Goal: Task Accomplishment & Management: Complete application form

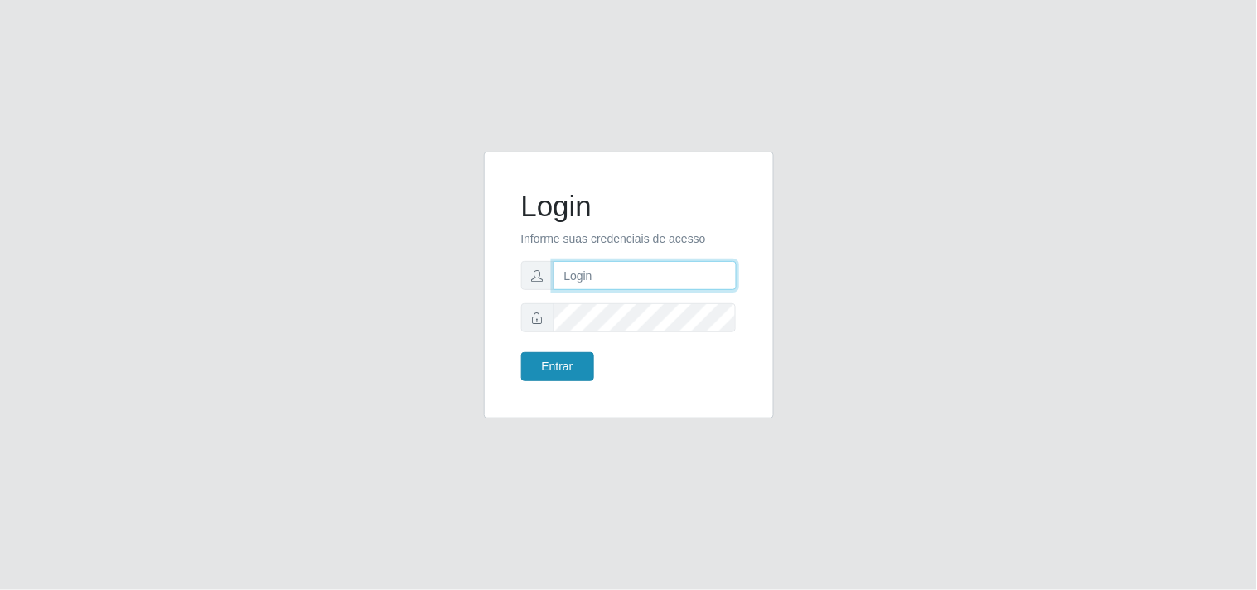
type input "analucia@cestao"
click at [539, 365] on button "Entrar" at bounding box center [557, 366] width 73 height 29
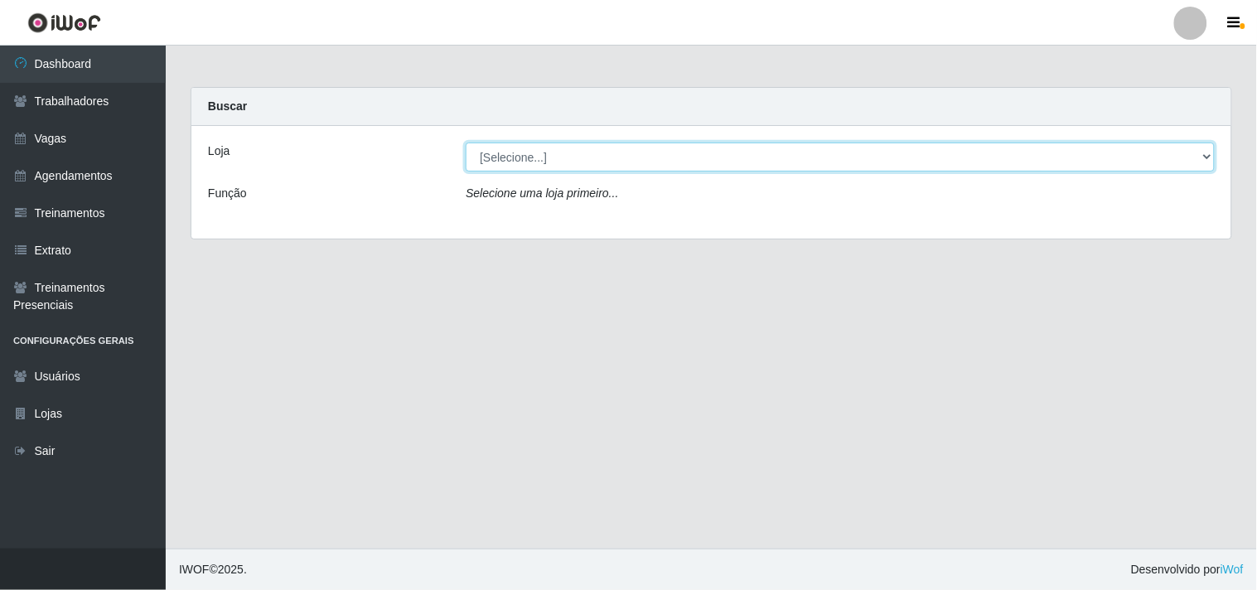
click at [522, 159] on select "[Selecione...] O Cestão - Geisel" at bounding box center [840, 157] width 749 height 29
select select "224"
click at [466, 143] on select "[Selecione...] O Cestão - Geisel" at bounding box center [840, 157] width 749 height 29
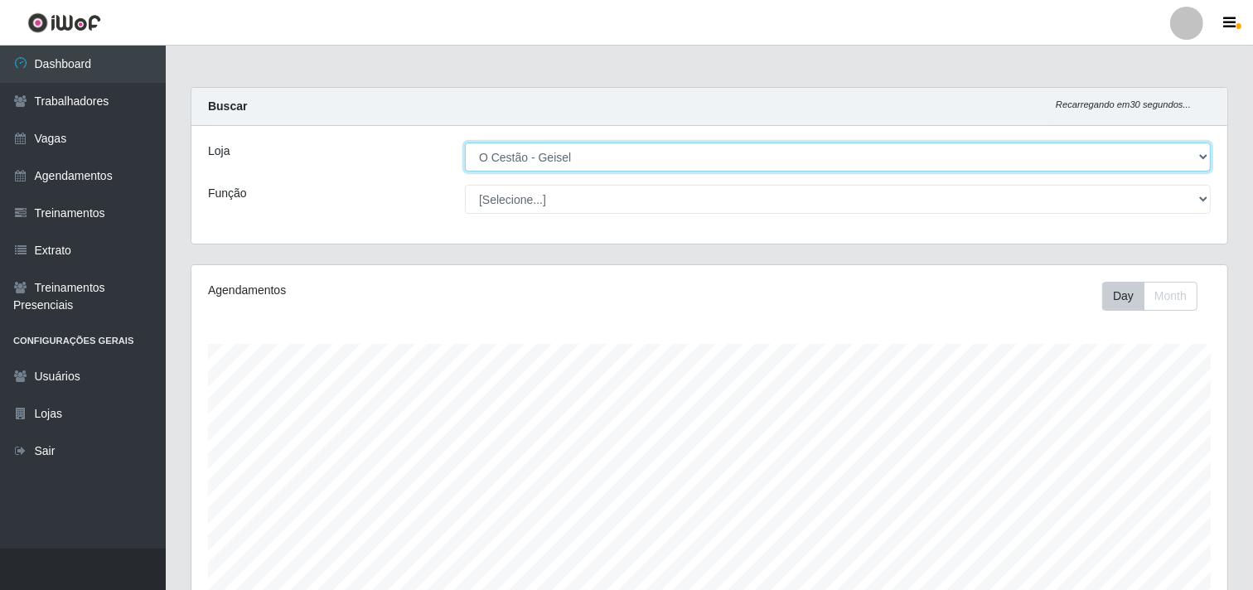
scroll to position [343, 1036]
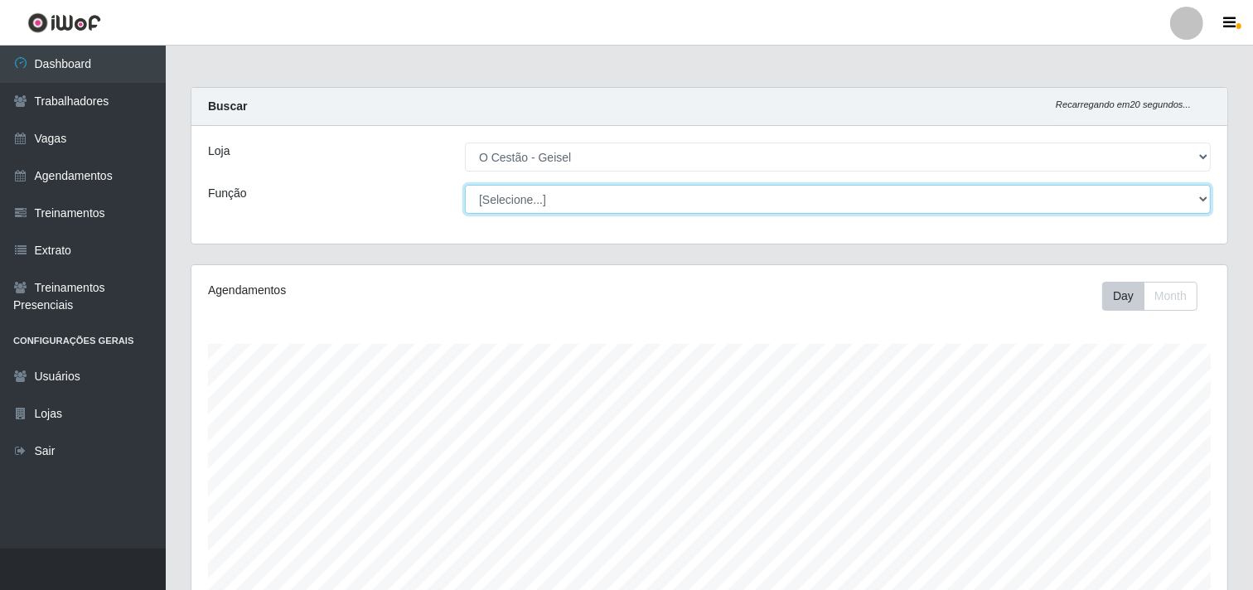
click at [518, 201] on select "[Selecione...] ASG ASG + ASG ++ Auxiliar de Estoque Auxiliar de Estoque + Auxil…" at bounding box center [838, 199] width 746 height 29
select select "22"
click at [465, 185] on select "[Selecione...] ASG ASG + ASG ++ Auxiliar de Estoque Auxiliar de Estoque + Auxil…" at bounding box center [838, 199] width 746 height 29
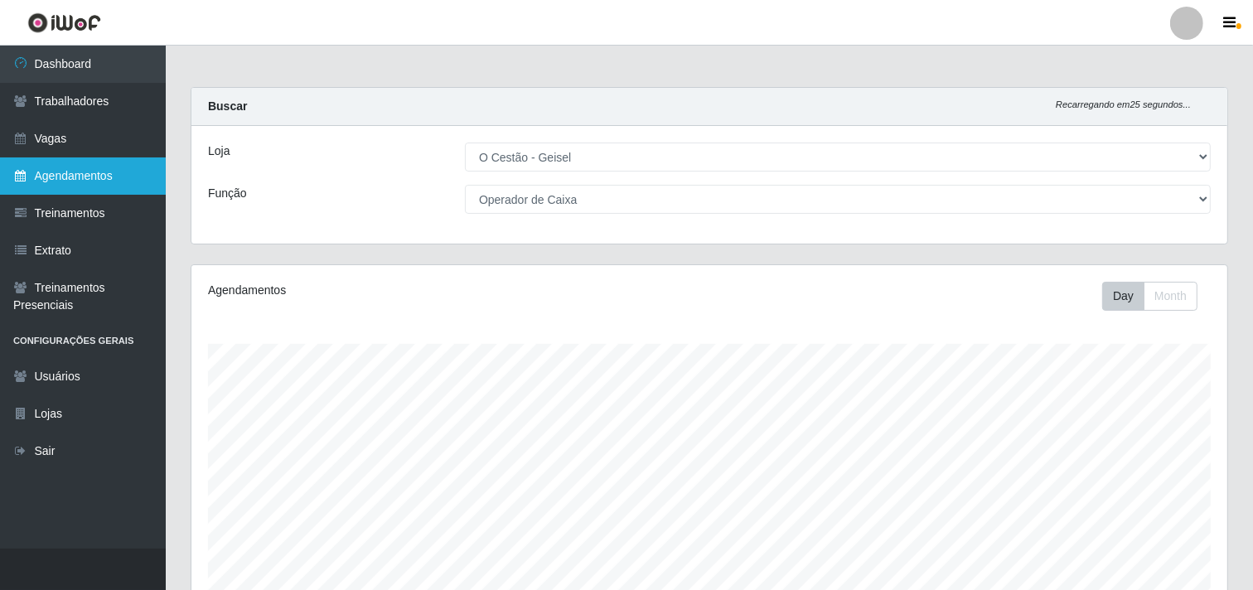
click at [102, 180] on link "Agendamentos" at bounding box center [83, 175] width 166 height 37
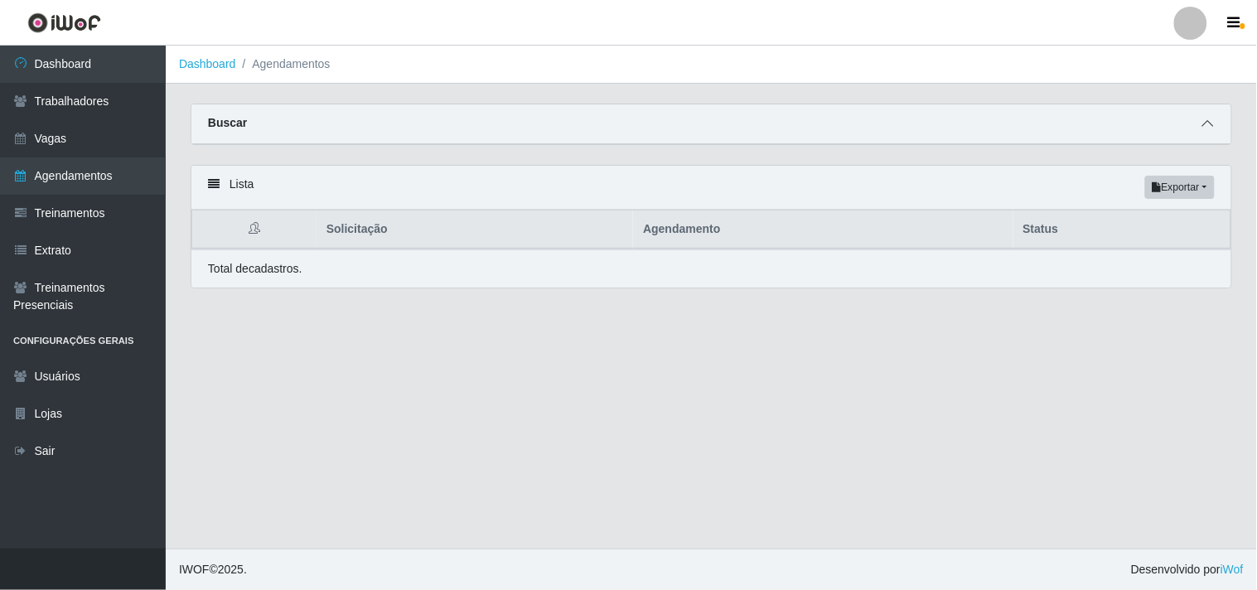
click at [1212, 123] on icon at bounding box center [1209, 124] width 12 height 12
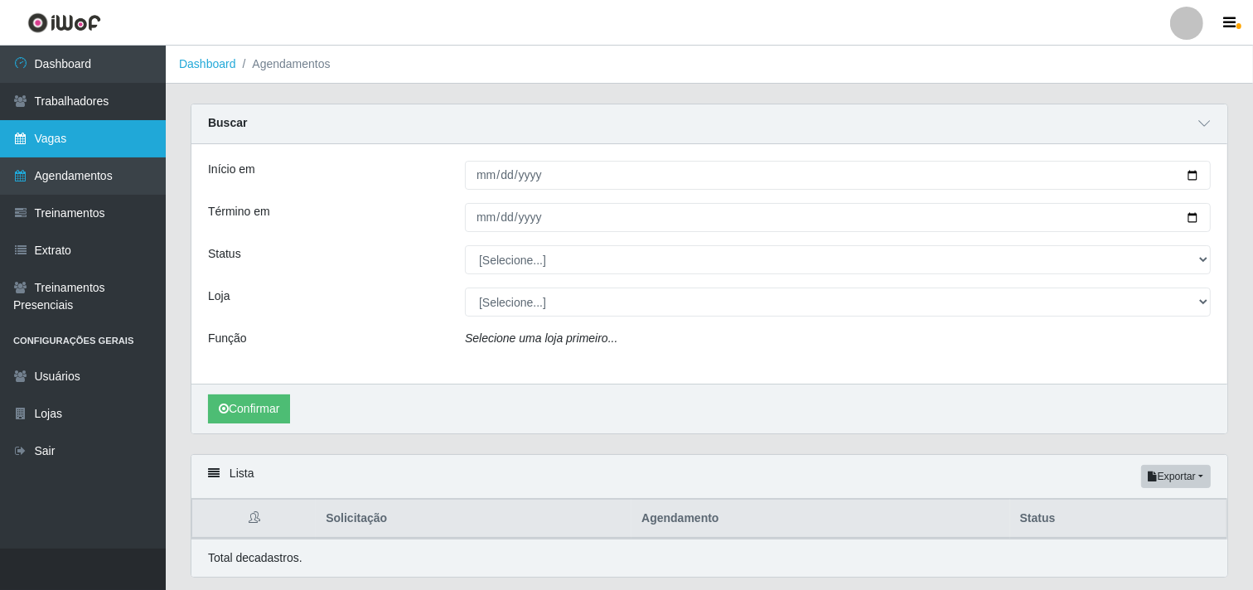
click at [85, 142] on link "Vagas" at bounding box center [83, 138] width 166 height 37
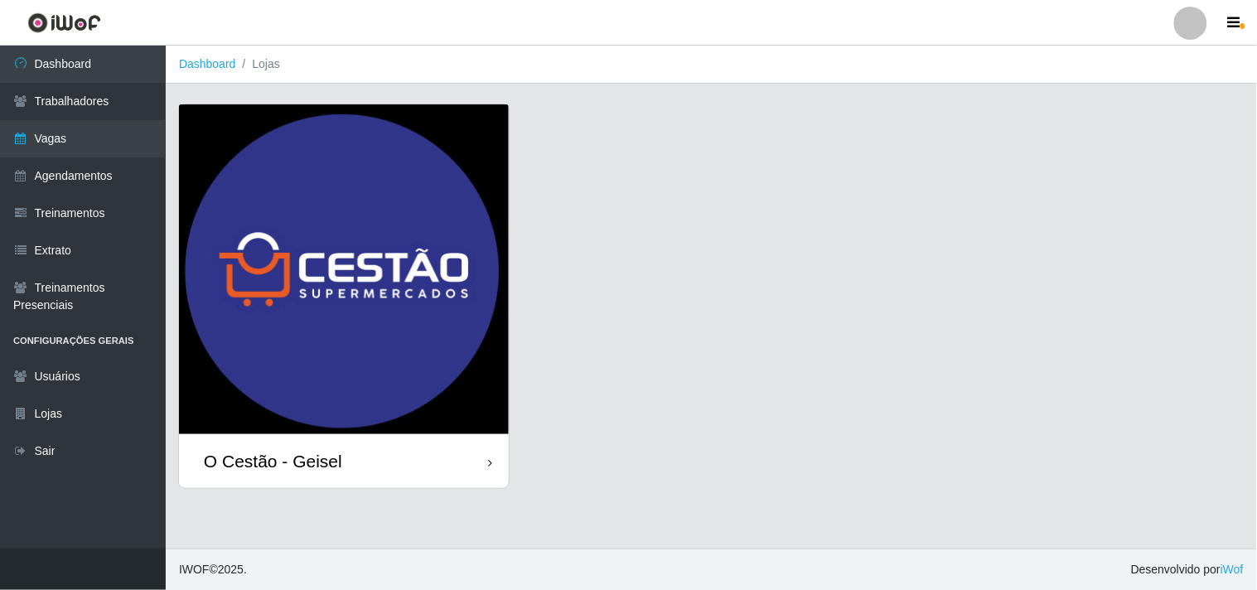
click at [429, 458] on div "O Cestão - Geisel" at bounding box center [344, 461] width 330 height 54
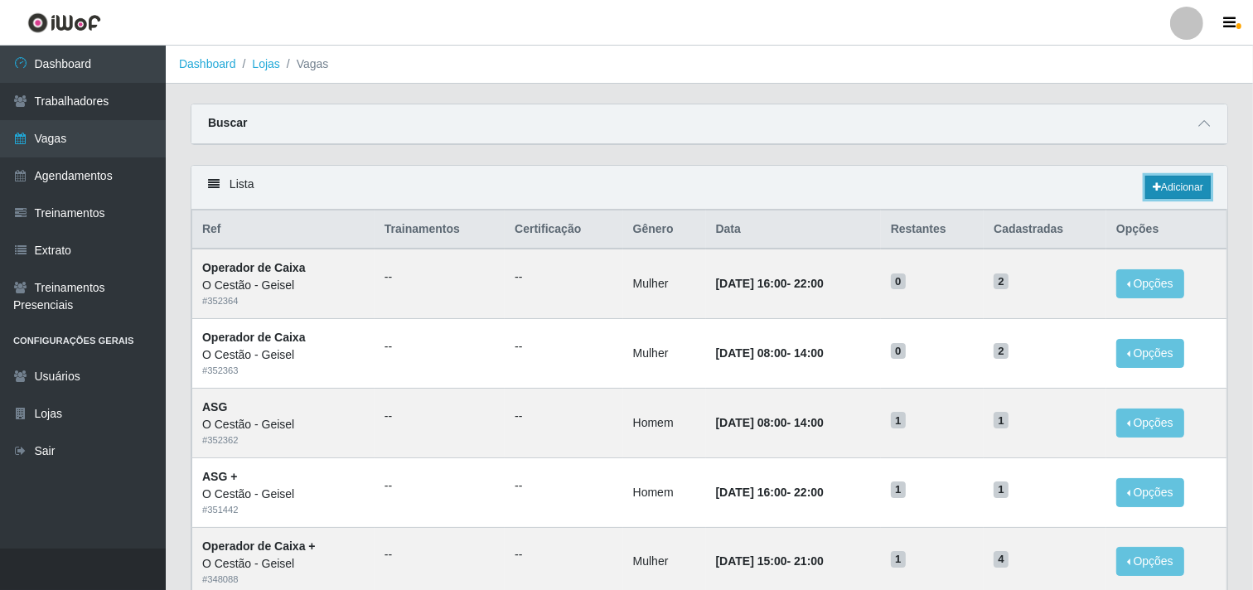
click at [1165, 191] on link "Adicionar" at bounding box center [1177, 187] width 65 height 23
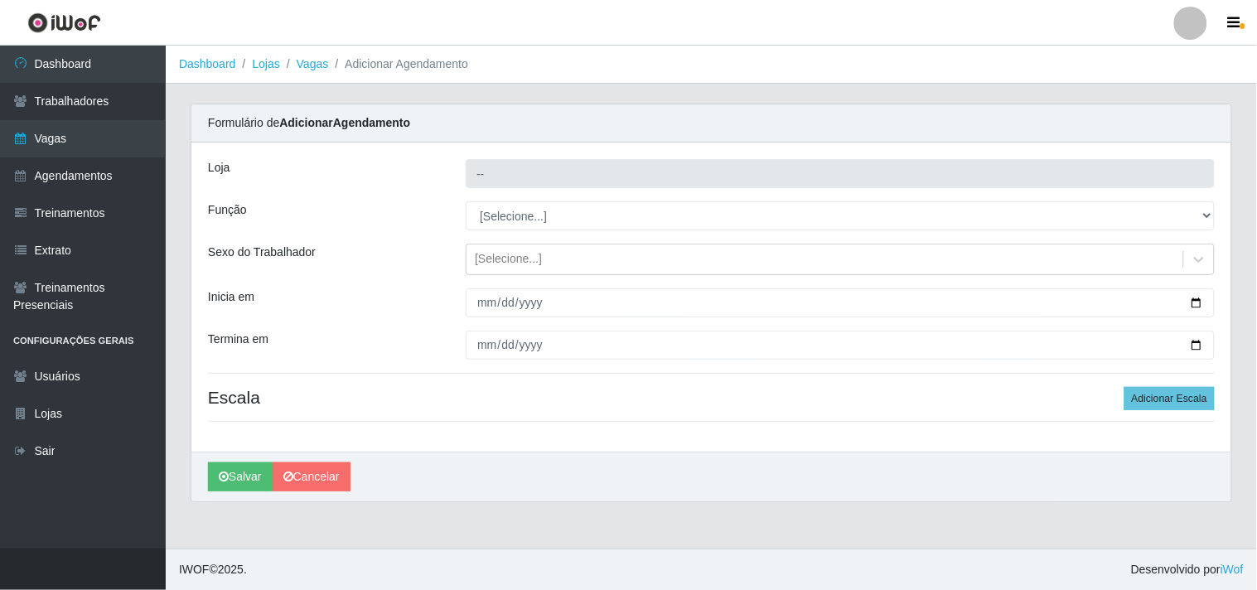
type input "O Cestão - Geisel"
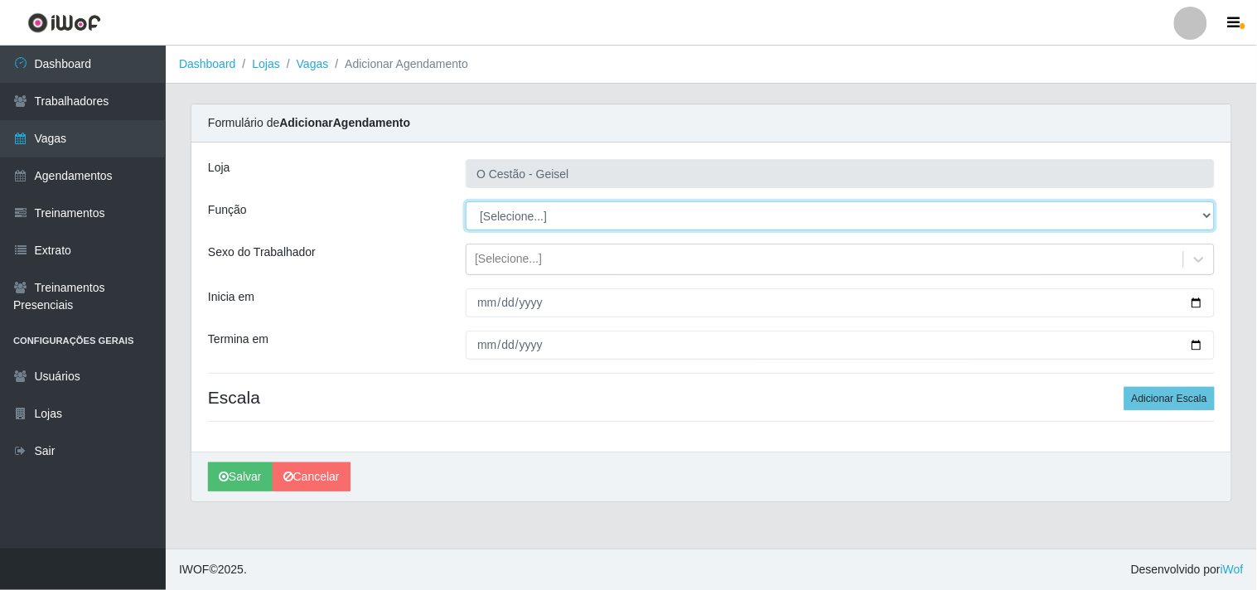
click at [520, 211] on select "[Selecione...] ASG ASG + ASG ++ Auxiliar de Estoque Auxiliar de Estoque + Auxil…" at bounding box center [840, 215] width 749 height 29
select select "22"
click at [466, 201] on select "[Selecione...] ASG ASG + ASG ++ Auxiliar de Estoque Auxiliar de Estoque + Auxil…" at bounding box center [840, 215] width 749 height 29
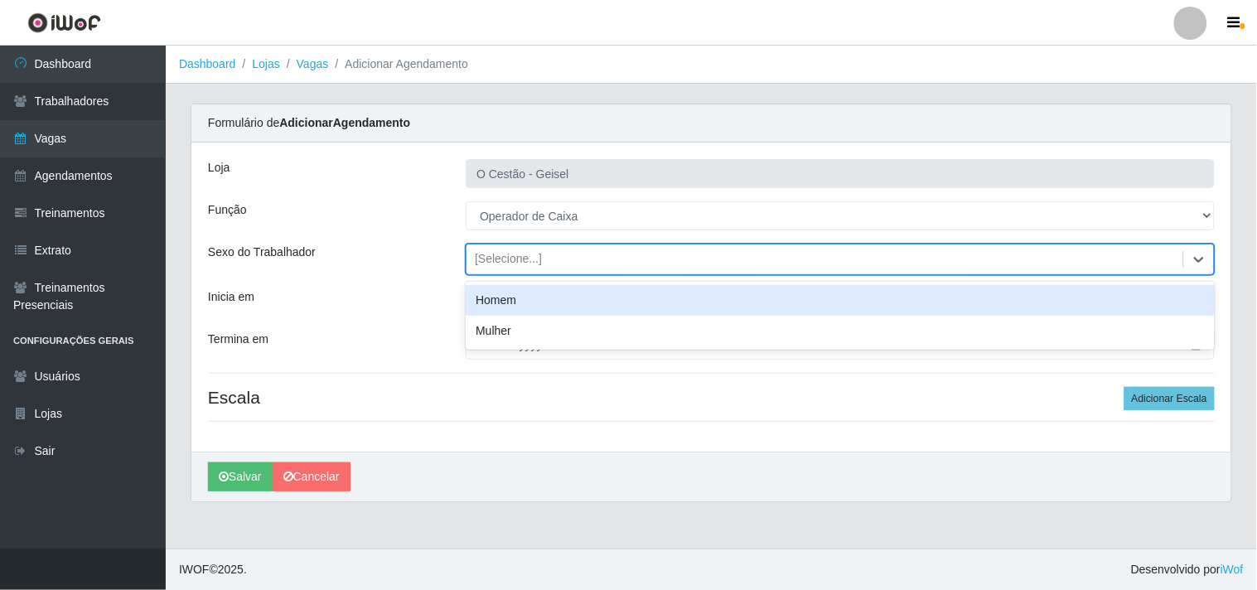
click at [514, 261] on div "[Selecione...]" at bounding box center [508, 259] width 67 height 17
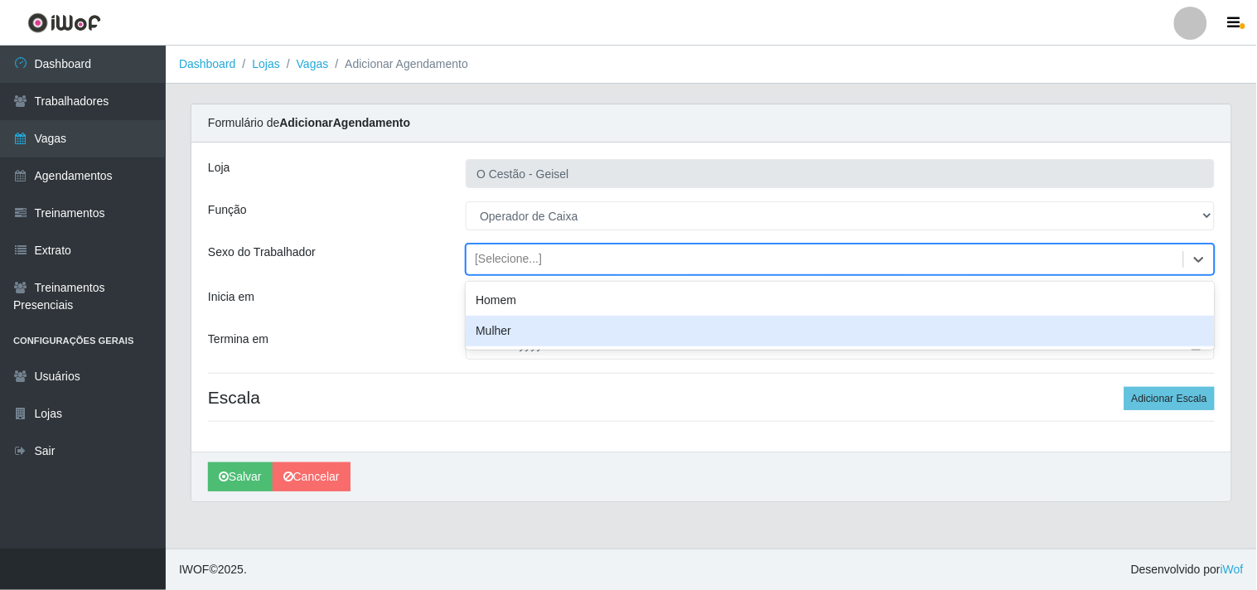
click at [506, 332] on div "Mulher" at bounding box center [840, 331] width 749 height 31
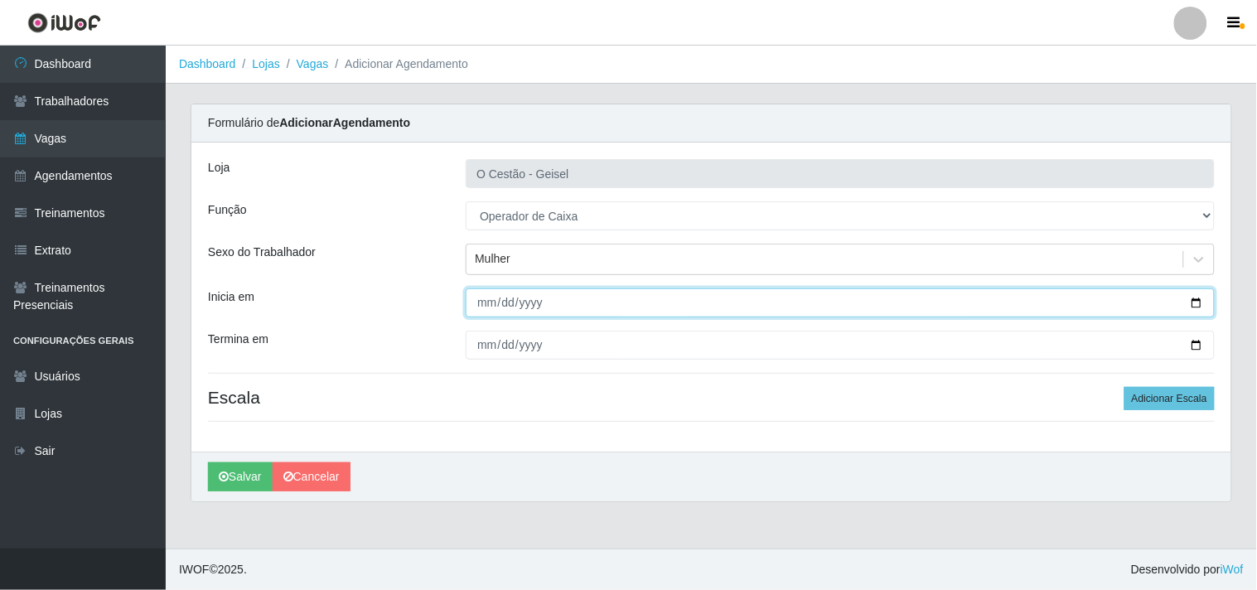
click at [484, 303] on input "Inicia em" at bounding box center [840, 302] width 749 height 29
click at [509, 302] on input "Inicia em" at bounding box center [840, 302] width 749 height 29
click at [510, 297] on input "Inicia em" at bounding box center [840, 302] width 749 height 29
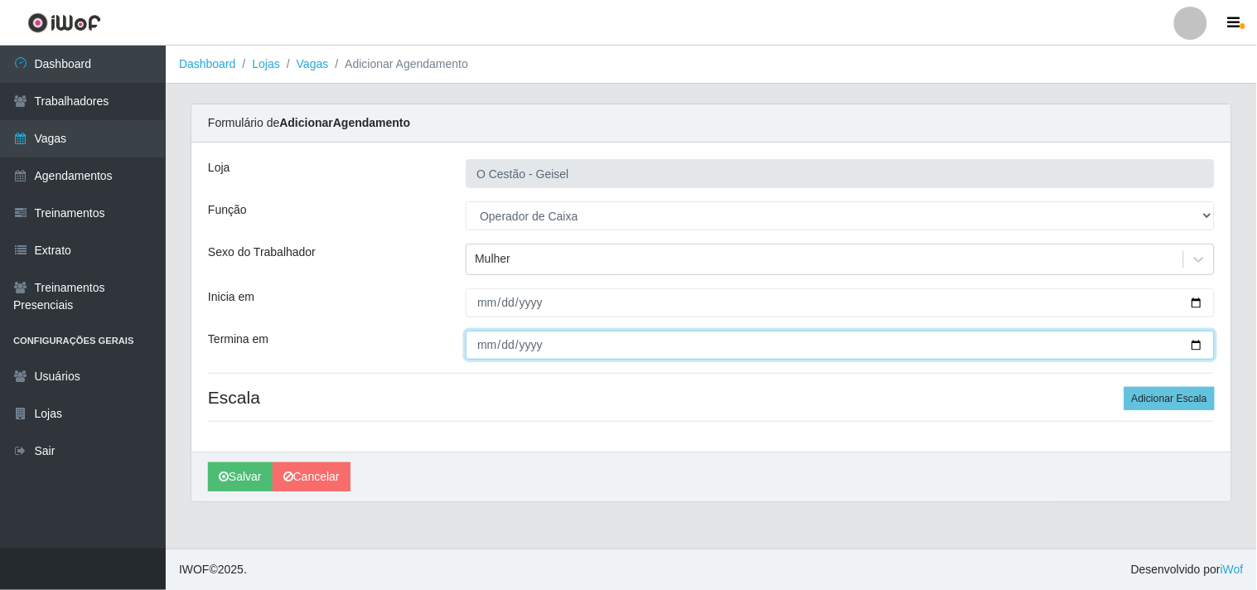
click at [484, 343] on input "Termina em" at bounding box center [840, 345] width 749 height 29
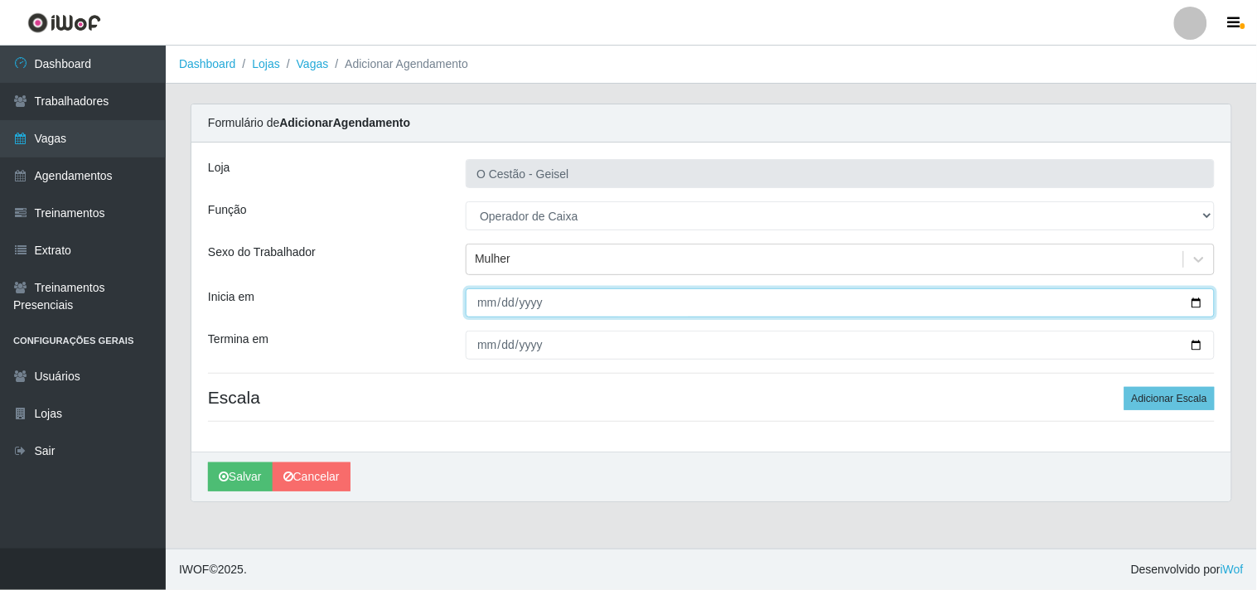
click at [502, 298] on input "[DATE]" at bounding box center [840, 302] width 749 height 29
type input "[DATE]"
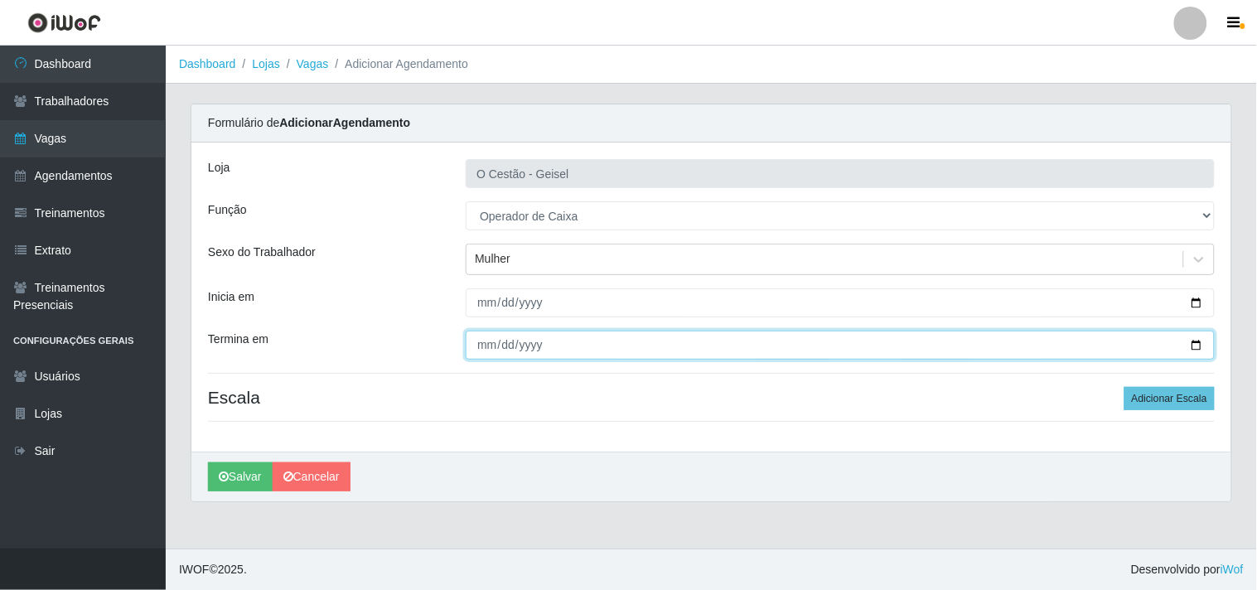
click at [510, 342] on input "Termina em" at bounding box center [840, 345] width 749 height 29
type input "[DATE]"
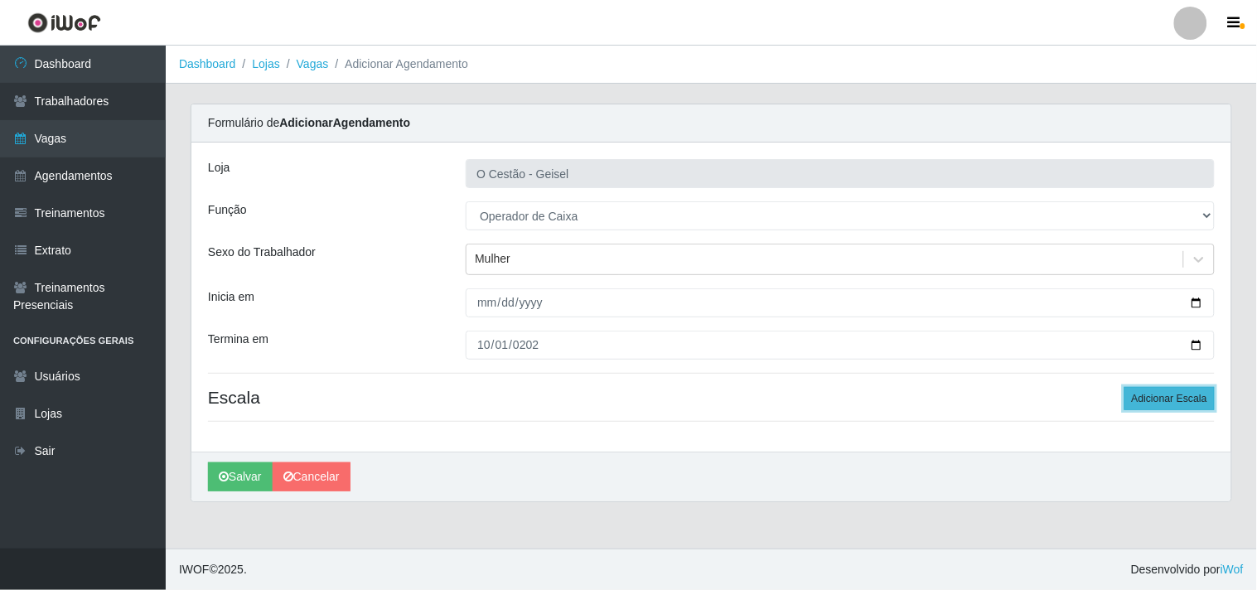
click at [1177, 404] on button "Adicionar Escala" at bounding box center [1170, 398] width 90 height 23
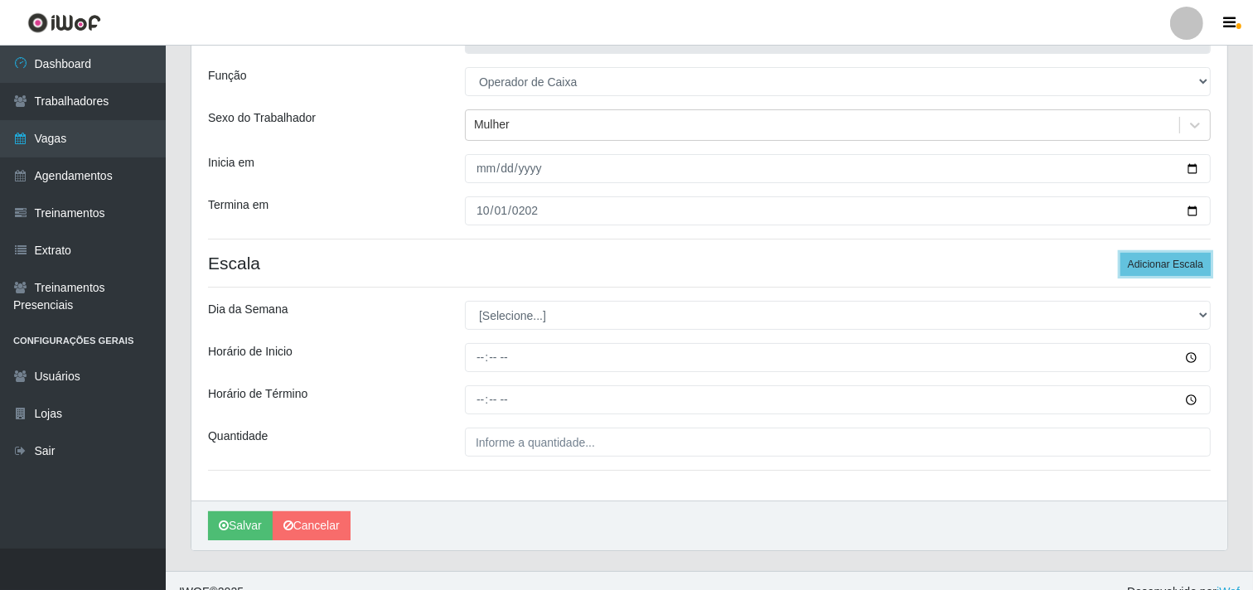
scroll to position [157, 0]
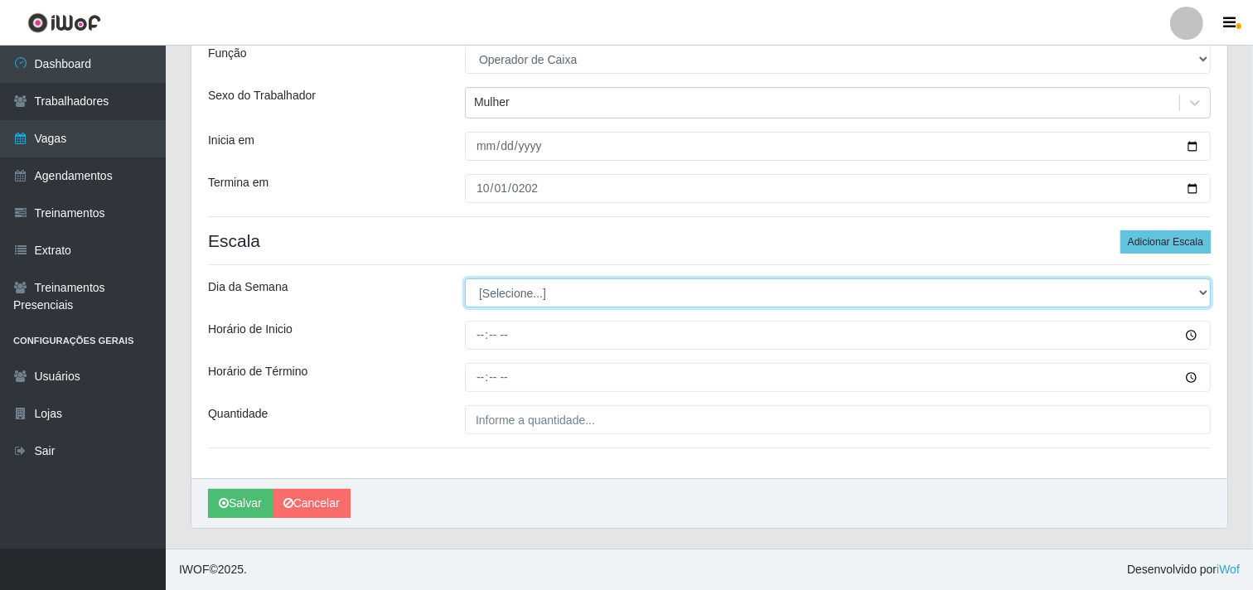
click at [516, 299] on select "[Selecione...] Segunda Terça Quarta Quinta Sexta Sábado Domingo" at bounding box center [838, 292] width 746 height 29
select select "3"
click at [465, 278] on select "[Selecione...] Segunda Terça Quarta Quinta Sexta Sábado Domingo" at bounding box center [838, 292] width 746 height 29
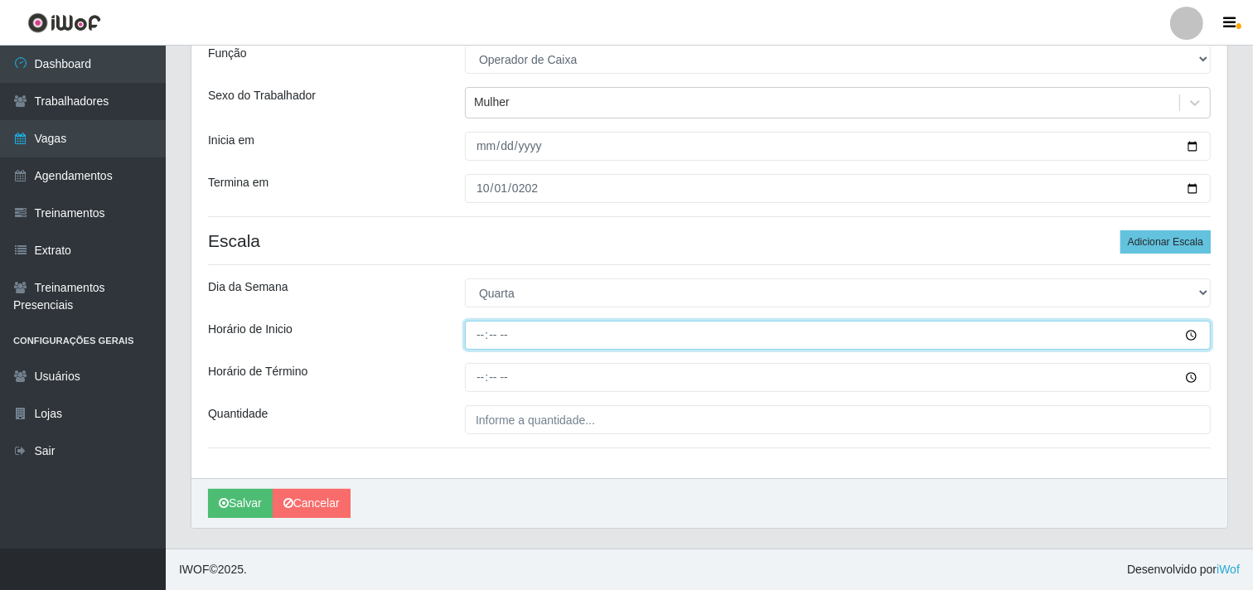
click at [483, 332] on input "Horário de Inicio" at bounding box center [838, 335] width 746 height 29
type input "08:00"
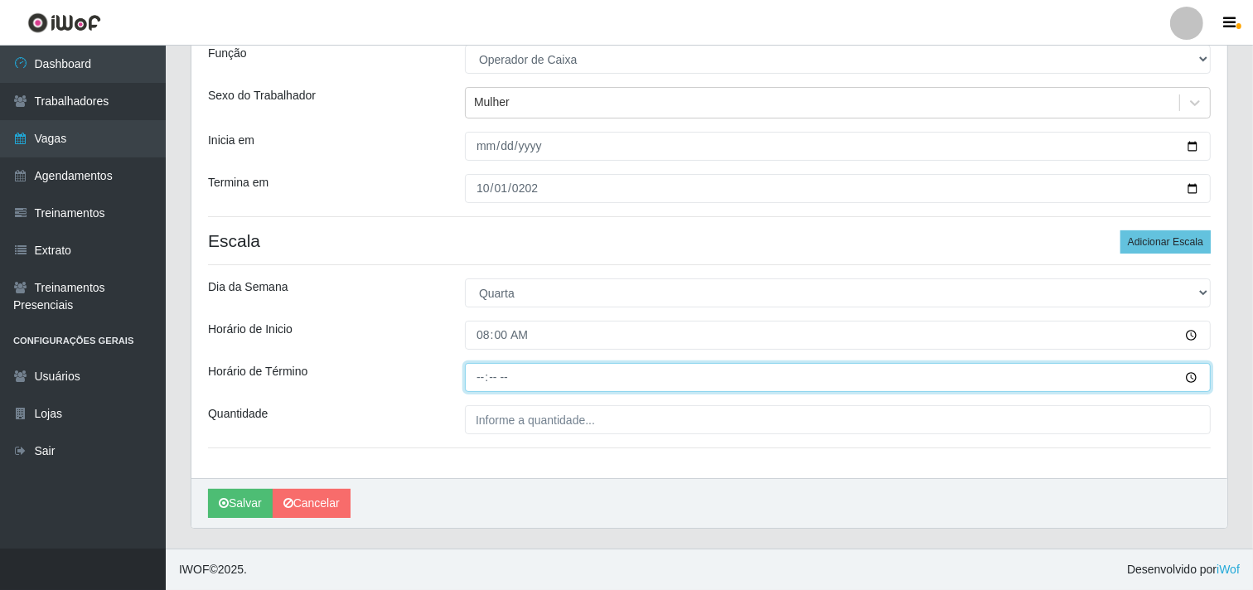
click at [483, 369] on input "Horário de Término" at bounding box center [838, 377] width 746 height 29
type input "14:00"
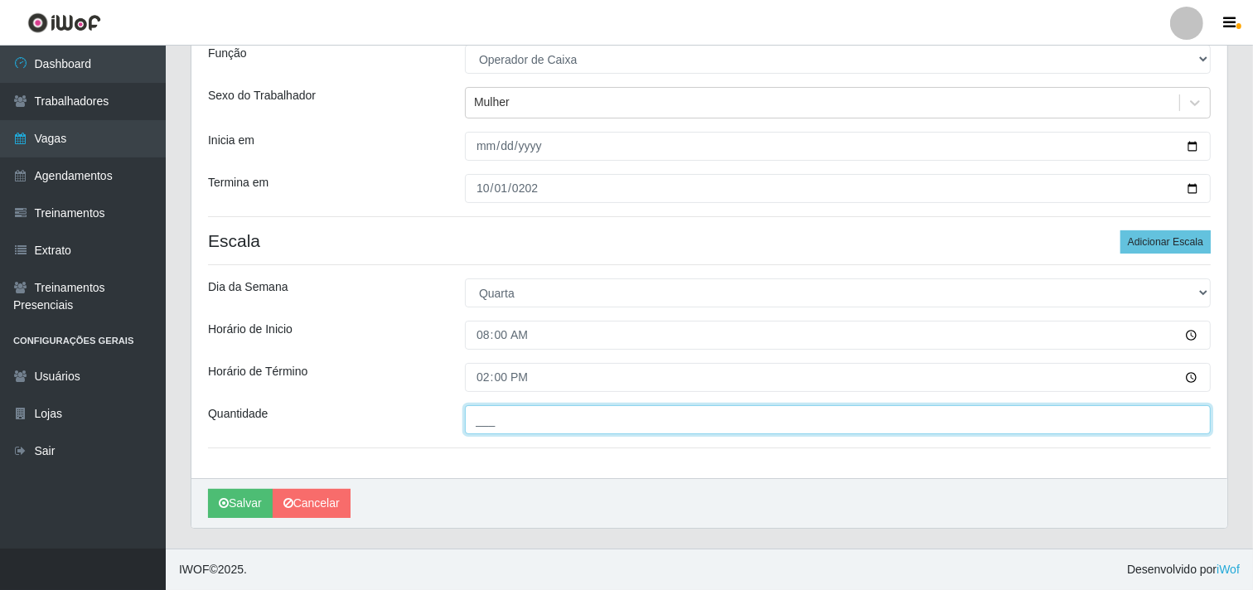
click at [515, 425] on input "___" at bounding box center [838, 419] width 746 height 29
type input "2__"
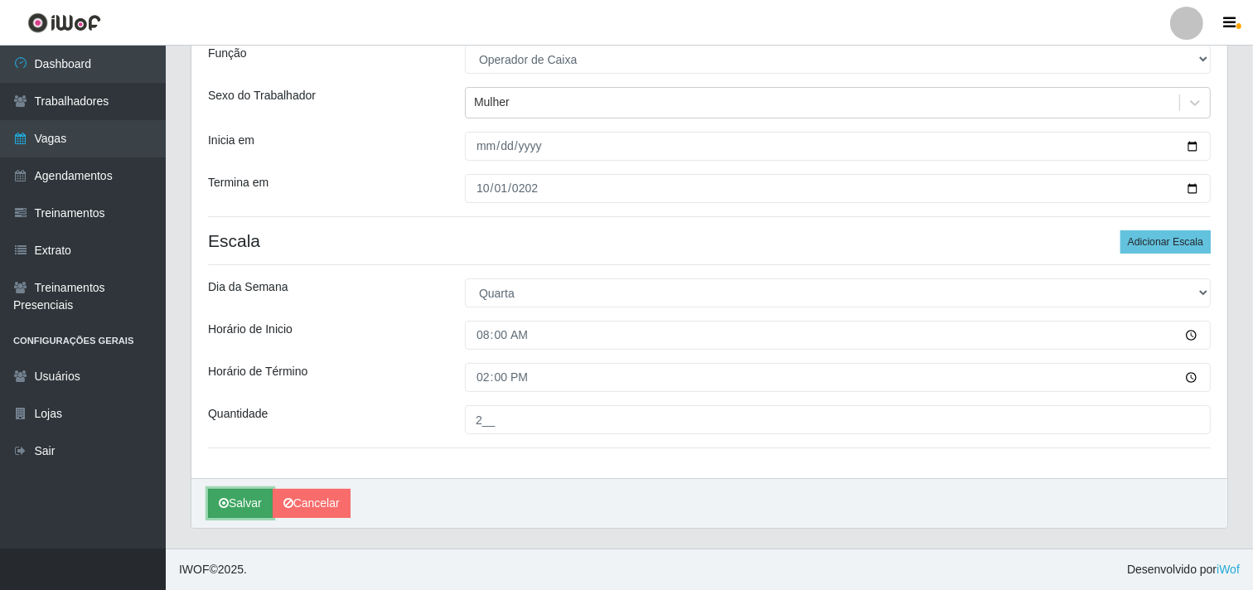
click at [226, 503] on icon "submit" at bounding box center [224, 503] width 10 height 12
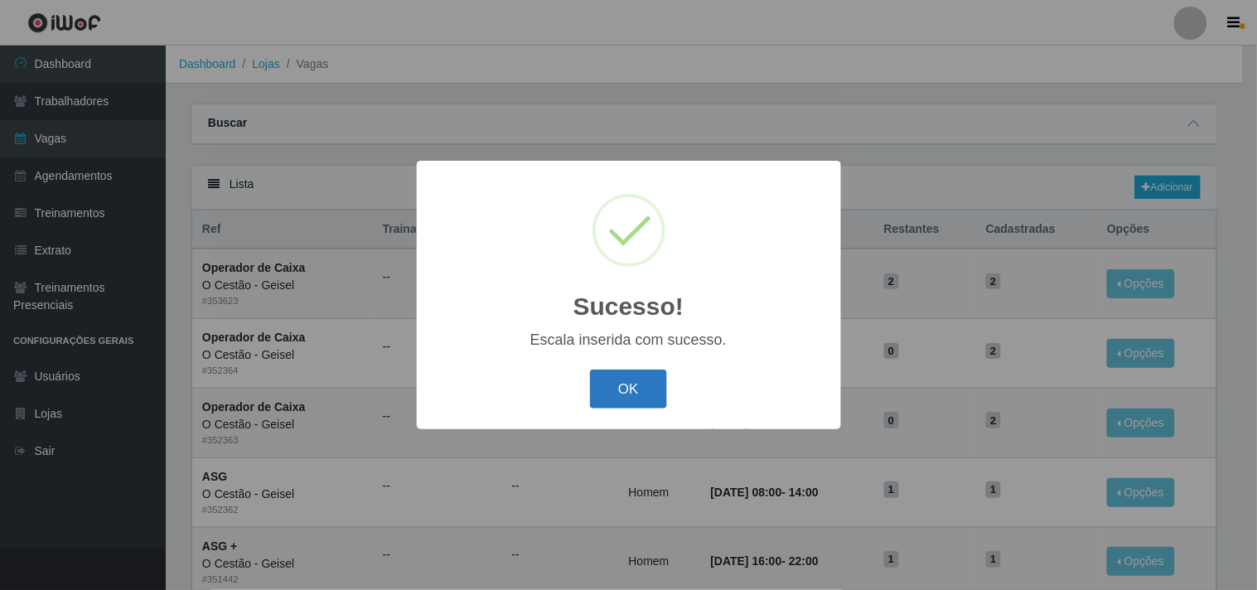
click at [611, 385] on button "OK" at bounding box center [628, 389] width 77 height 39
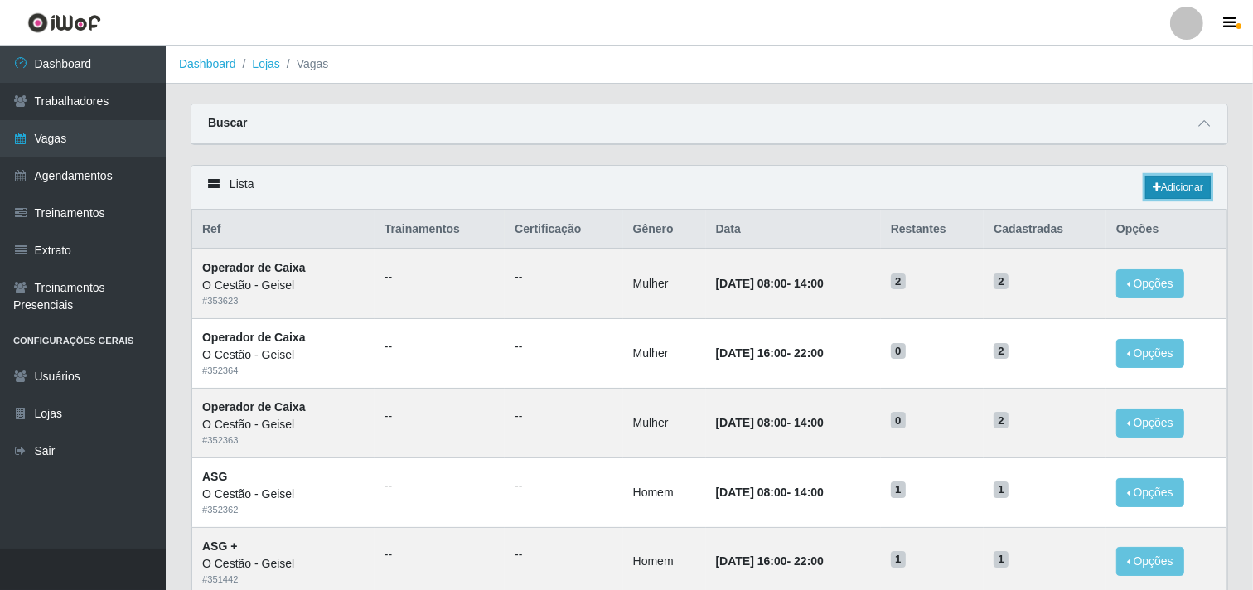
click at [1183, 192] on link "Adicionar" at bounding box center [1177, 187] width 65 height 23
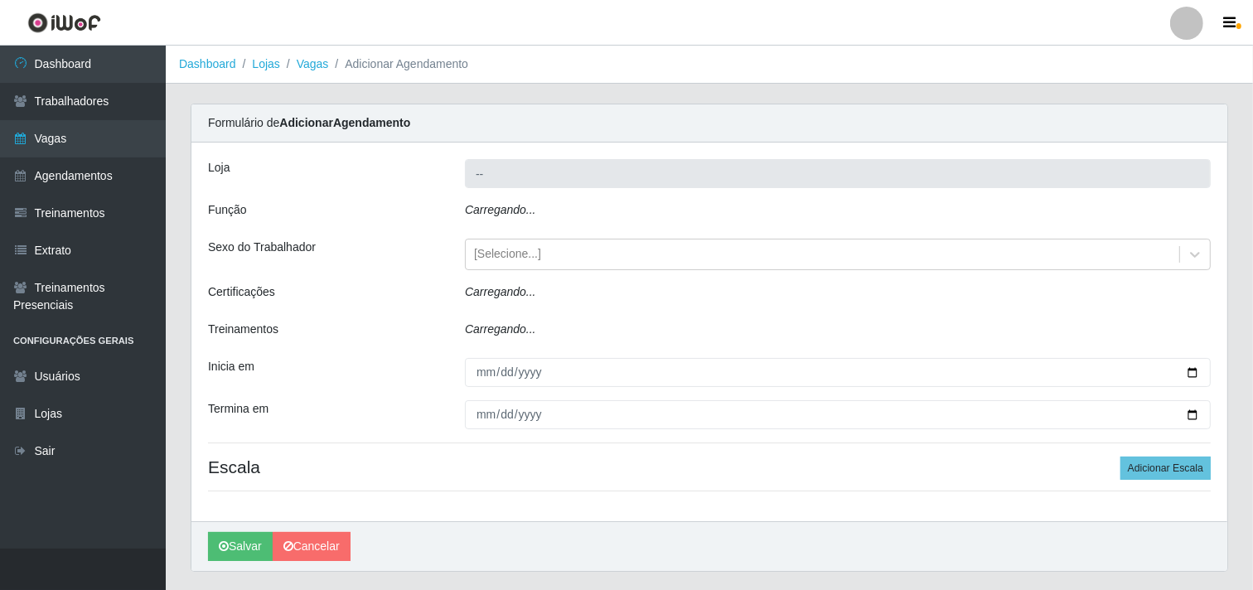
type input "O Cestão - Geisel"
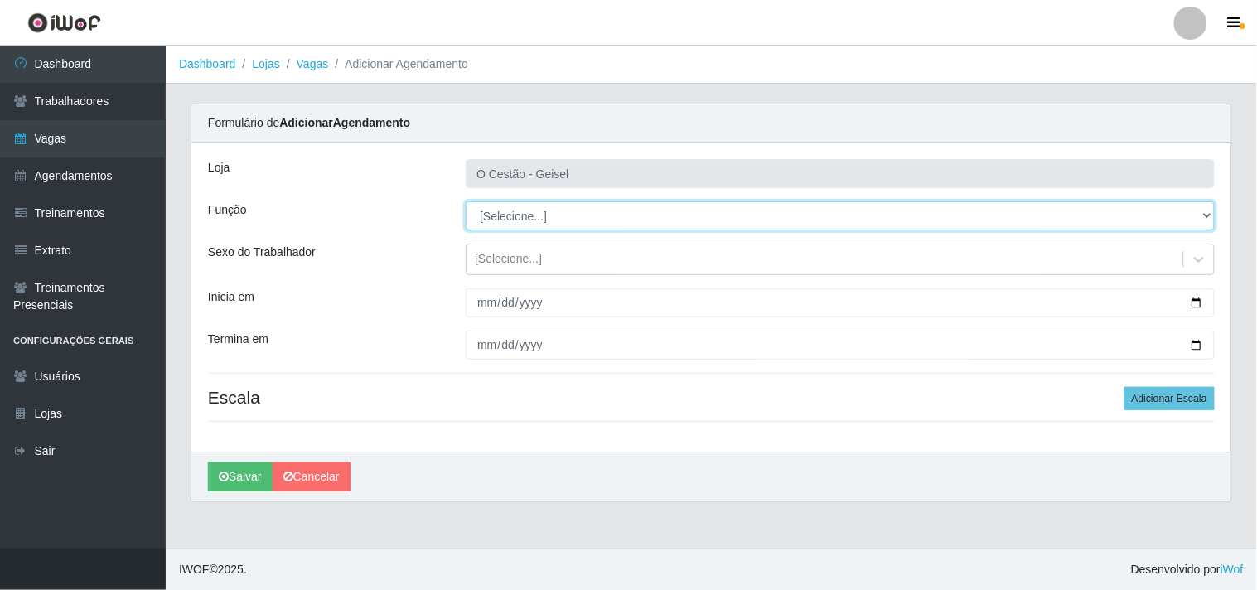
click at [525, 218] on select "[Selecione...] ASG ASG + ASG ++ Auxiliar de Estoque Auxiliar de Estoque + Auxil…" at bounding box center [840, 215] width 749 height 29
select select "22"
click at [466, 201] on select "[Selecione...] ASG ASG + ASG ++ Auxiliar de Estoque Auxiliar de Estoque + Auxil…" at bounding box center [840, 215] width 749 height 29
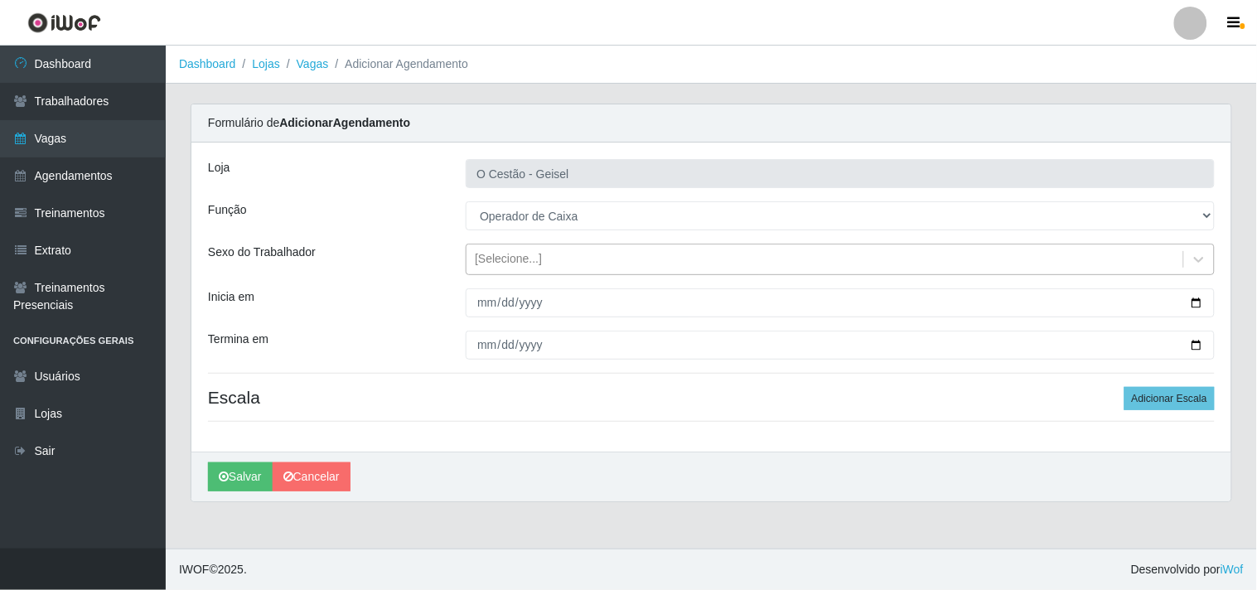
click at [532, 254] on div "[Selecione...]" at bounding box center [508, 259] width 67 height 17
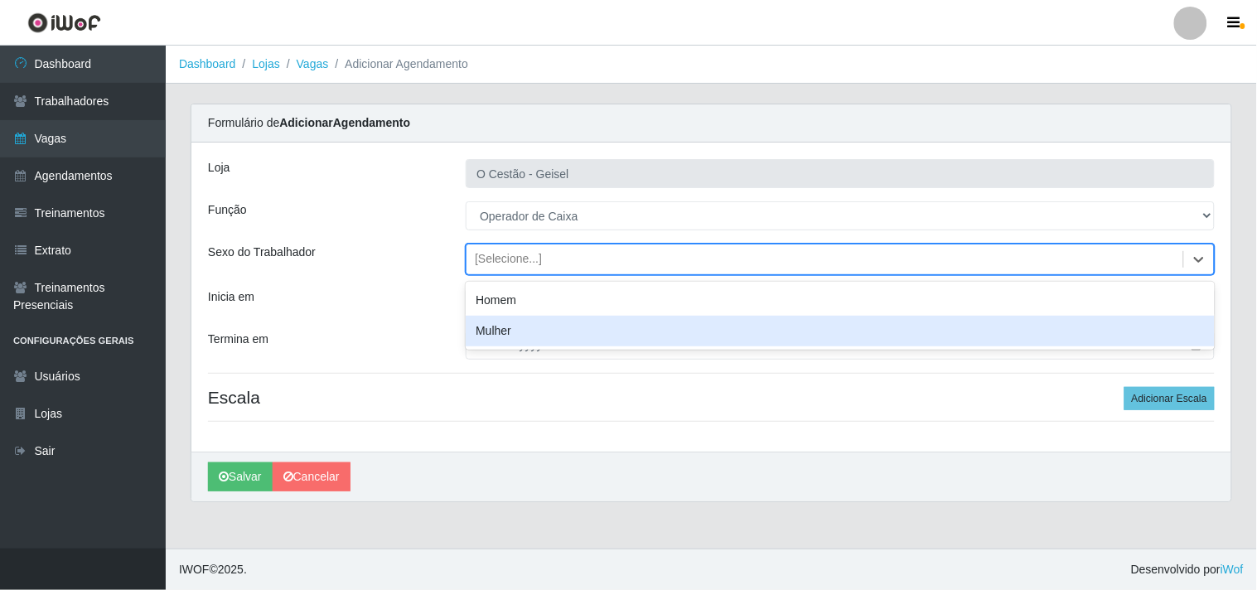
click at [533, 322] on div "Mulher" at bounding box center [840, 331] width 749 height 31
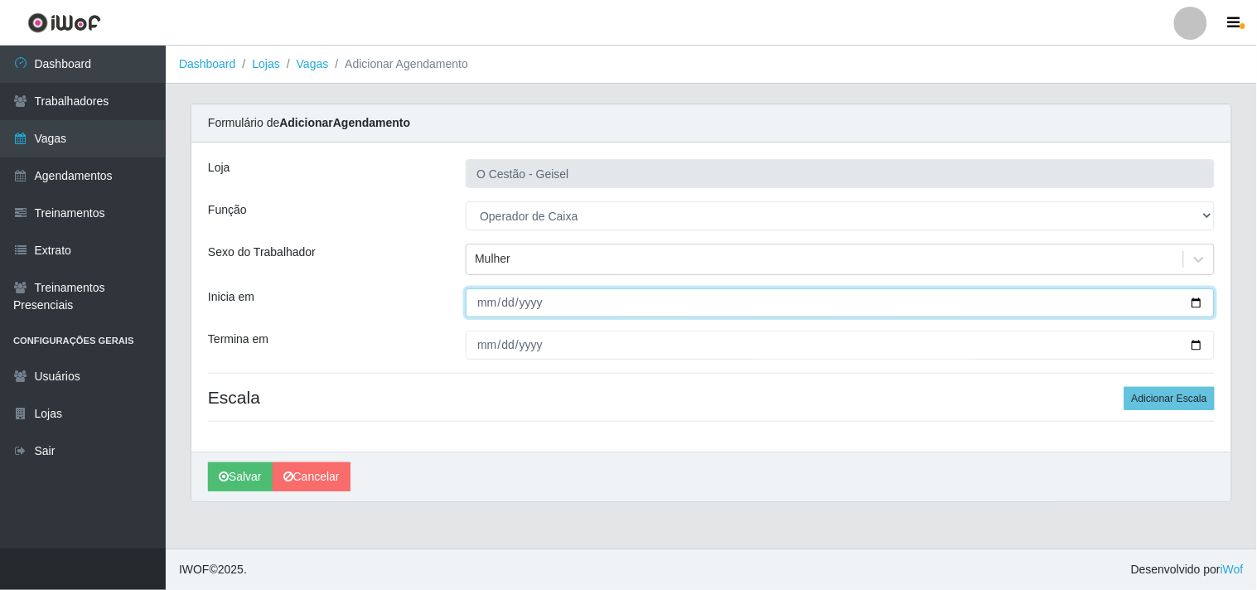
click at [481, 295] on input "Inicia em" at bounding box center [840, 302] width 749 height 29
type input "[DATE]"
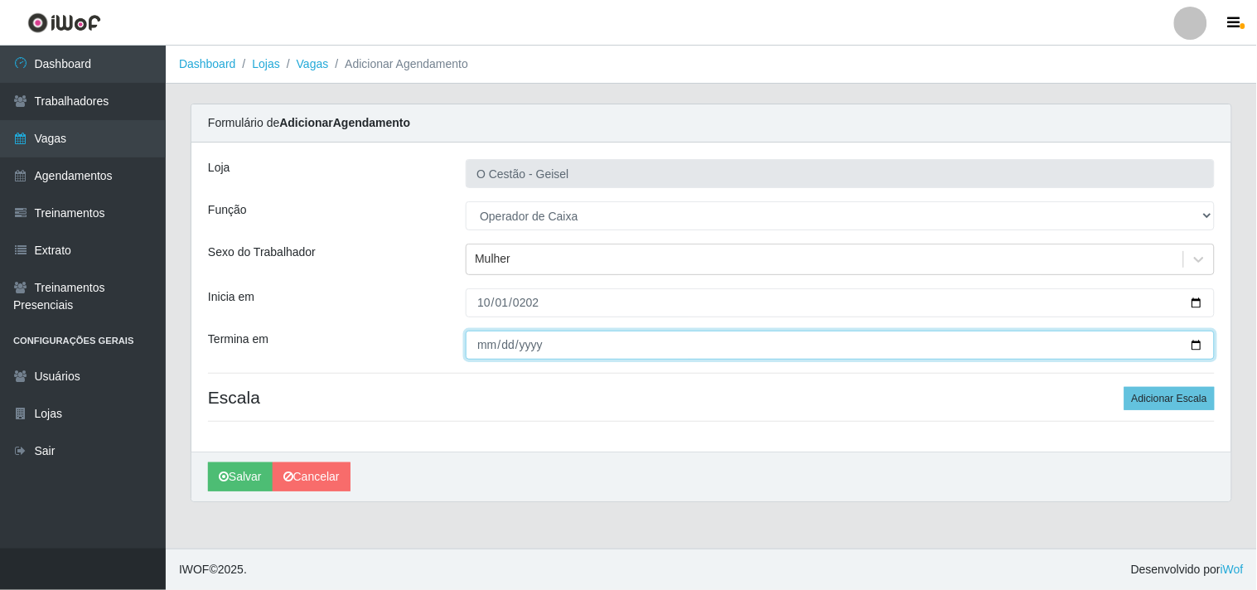
click at [478, 338] on input "Termina em" at bounding box center [840, 345] width 749 height 29
type input "[DATE]"
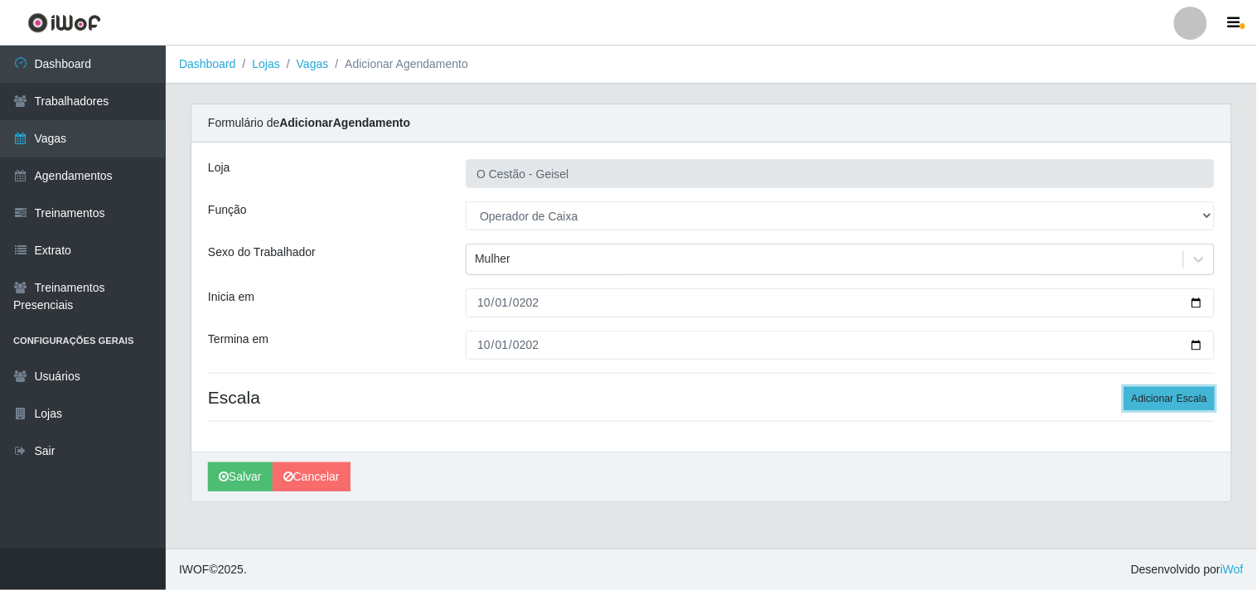
click at [1183, 396] on button "Adicionar Escala" at bounding box center [1170, 398] width 90 height 23
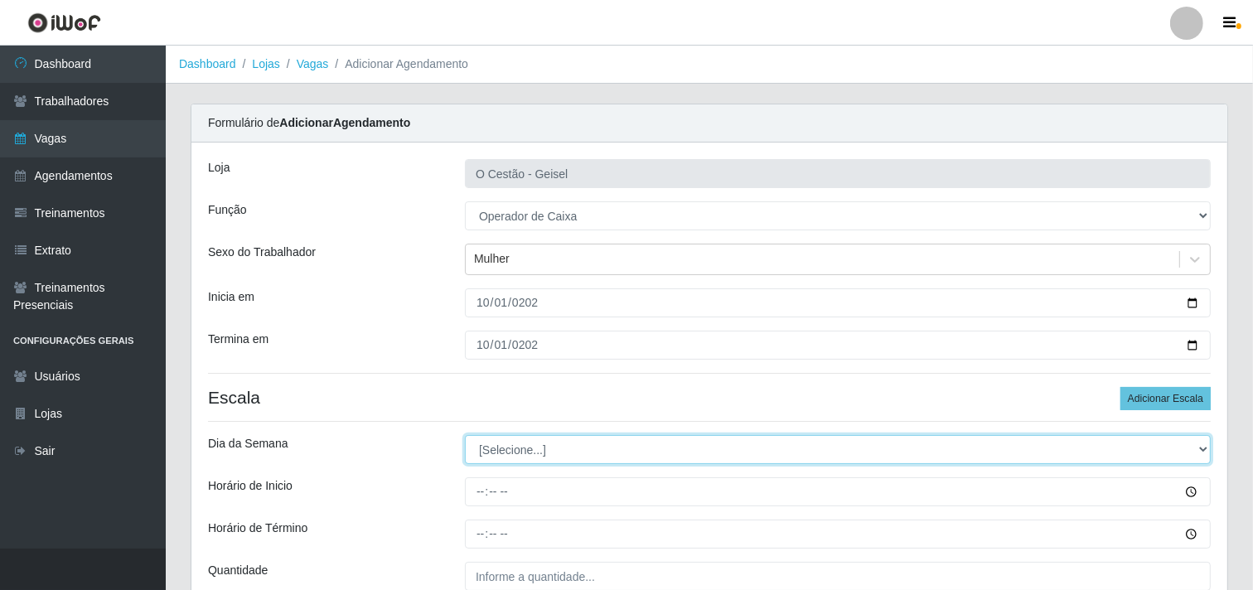
click at [527, 446] on select "[Selecione...] Segunda Terça Quarta Quinta Sexta Sábado Domingo" at bounding box center [838, 449] width 746 height 29
select select "3"
click at [465, 435] on select "[Selecione...] Segunda Terça Quarta Quinta Sexta Sábado Domingo" at bounding box center [838, 449] width 746 height 29
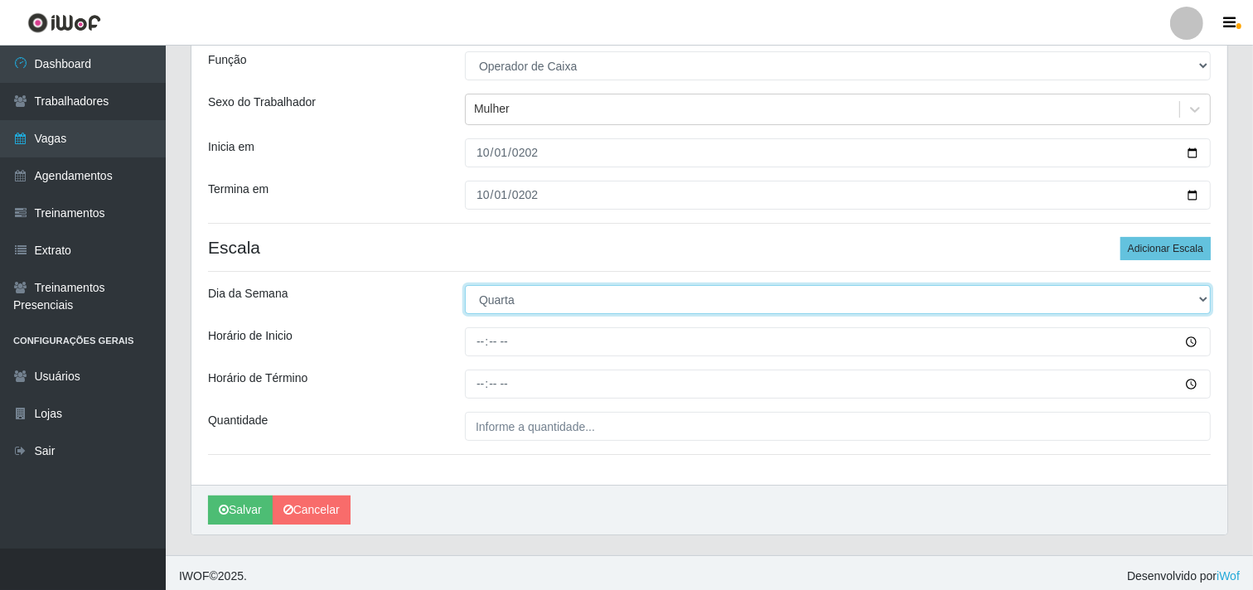
scroll to position [157, 0]
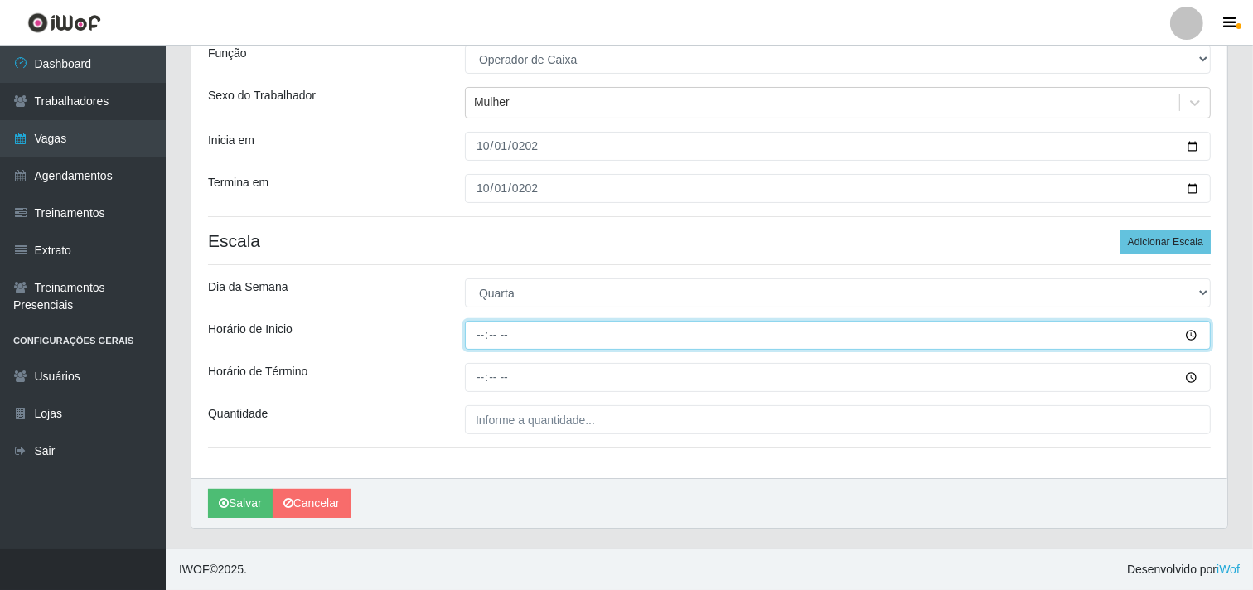
click at [478, 336] on input "Horário de Inicio" at bounding box center [838, 335] width 746 height 29
type input "16:00"
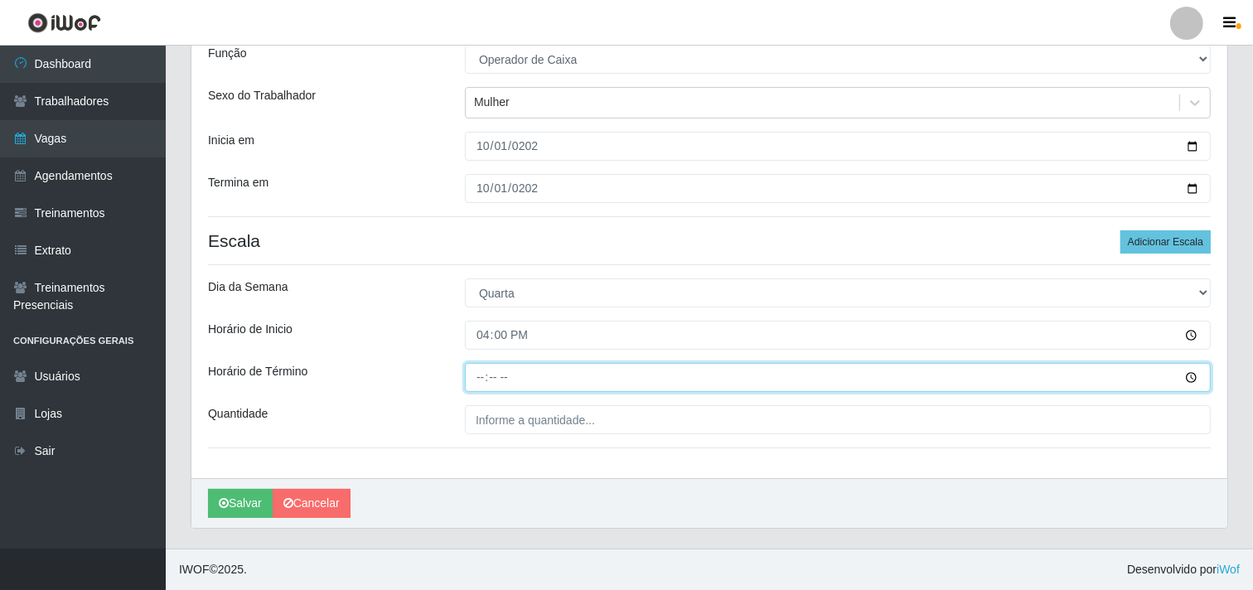
click at [479, 363] on input "Horário de Término" at bounding box center [838, 377] width 746 height 29
type input "22:00"
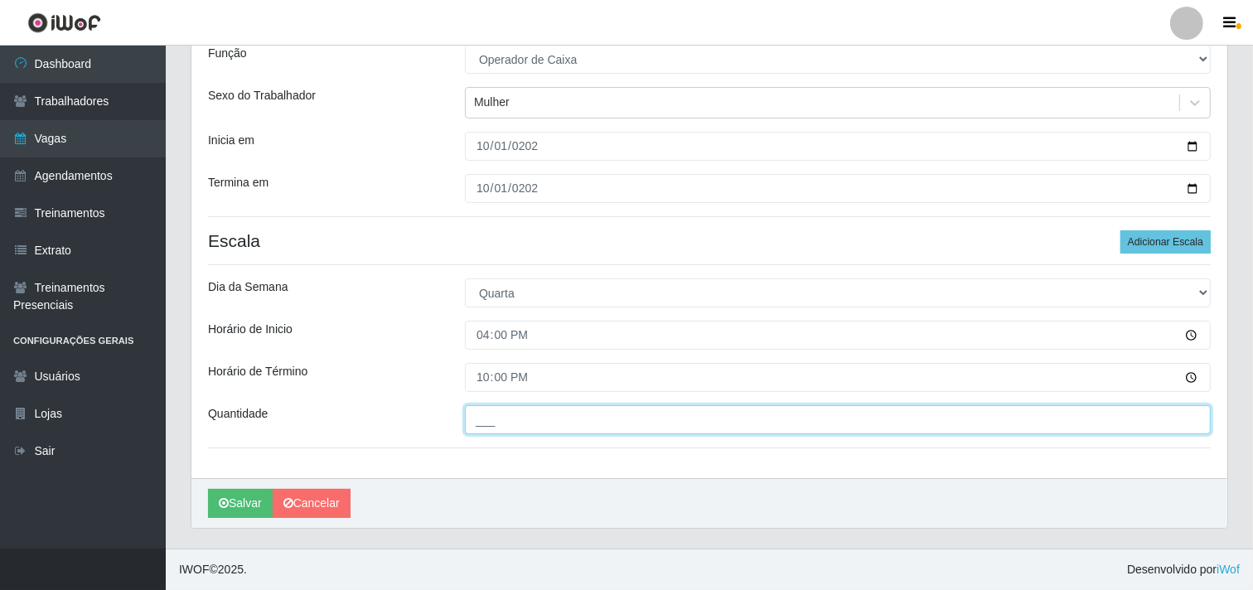
click at [486, 423] on input "___" at bounding box center [838, 419] width 746 height 29
type input "3__"
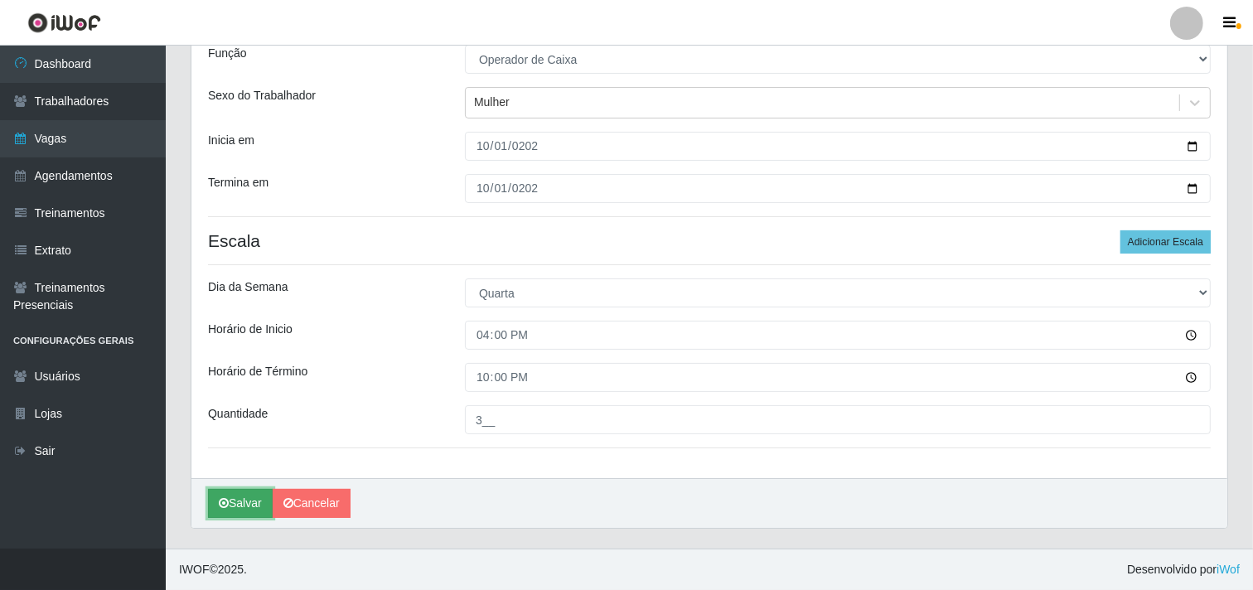
click at [239, 510] on button "Salvar" at bounding box center [240, 503] width 65 height 29
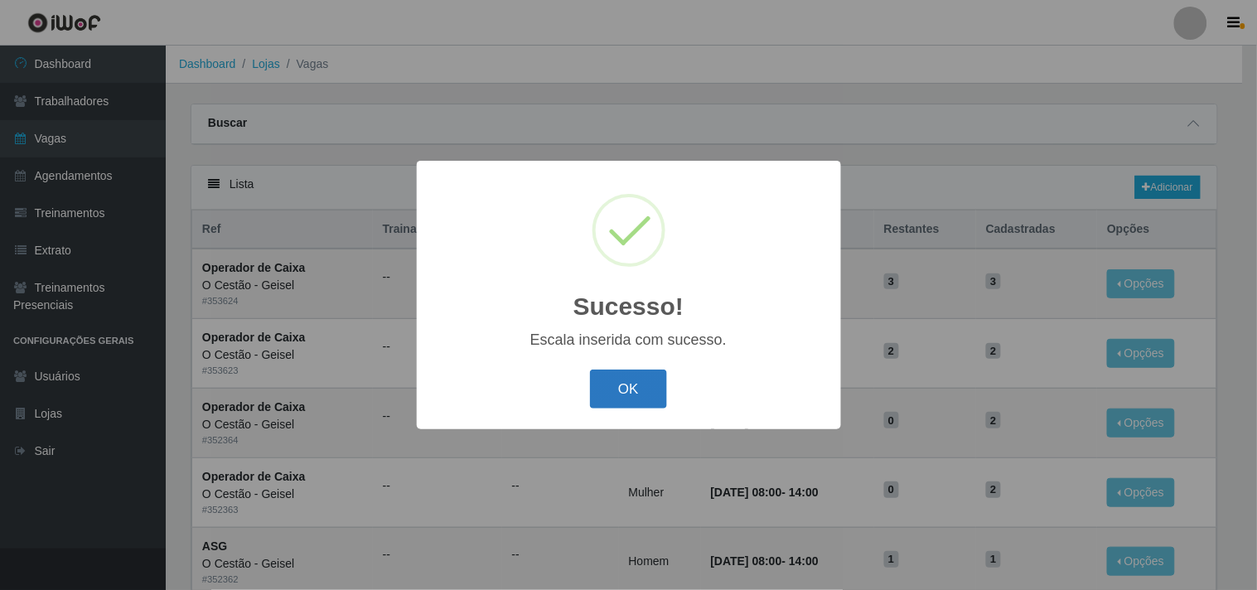
click at [609, 385] on button "OK" at bounding box center [628, 389] width 77 height 39
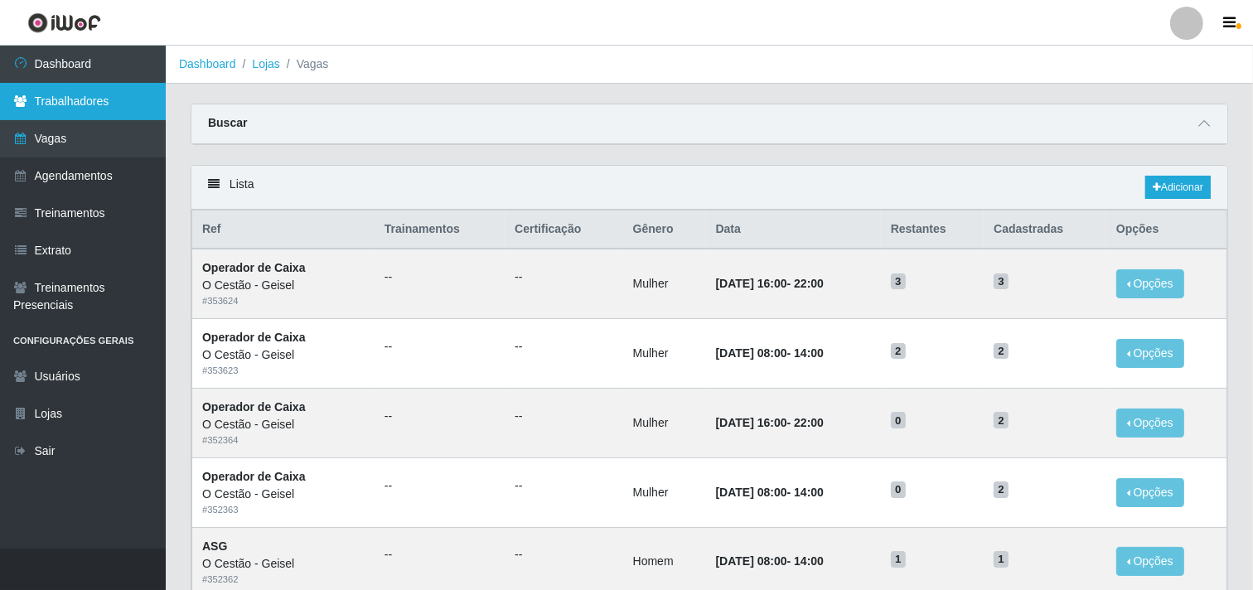
click at [70, 94] on link "Trabalhadores" at bounding box center [83, 101] width 166 height 37
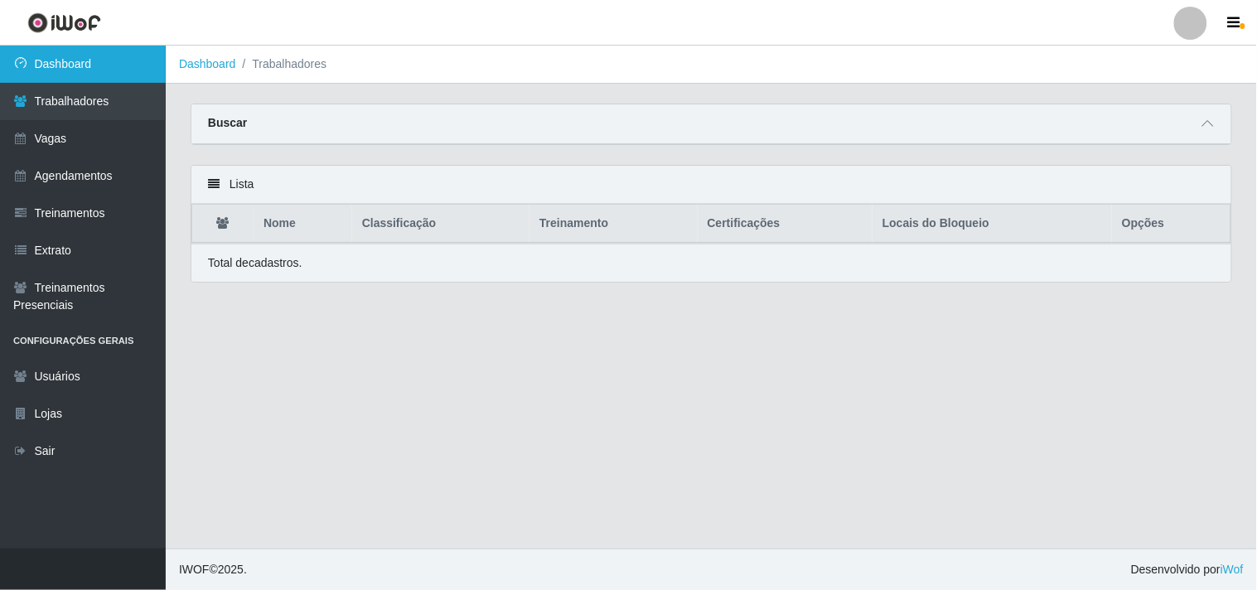
click at [109, 46] on link "Dashboard" at bounding box center [83, 64] width 166 height 37
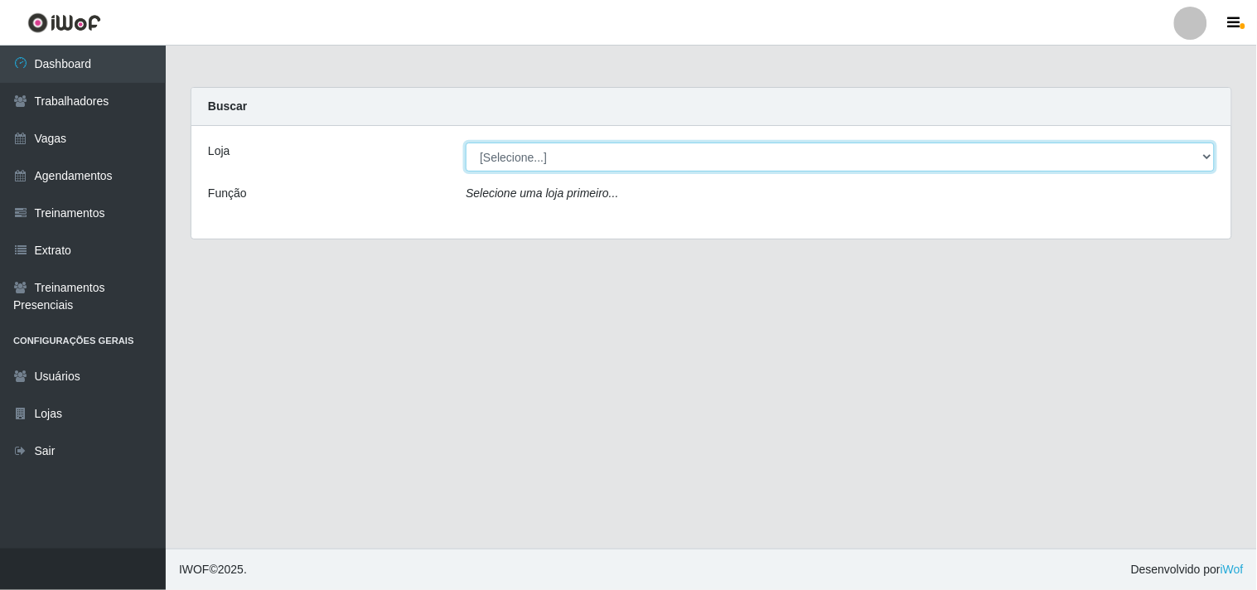
click at [1125, 156] on select "[Selecione...] O Cestão - Geisel" at bounding box center [840, 157] width 749 height 29
select select "224"
click at [466, 143] on select "[Selecione...] O Cestão - Geisel" at bounding box center [840, 157] width 749 height 29
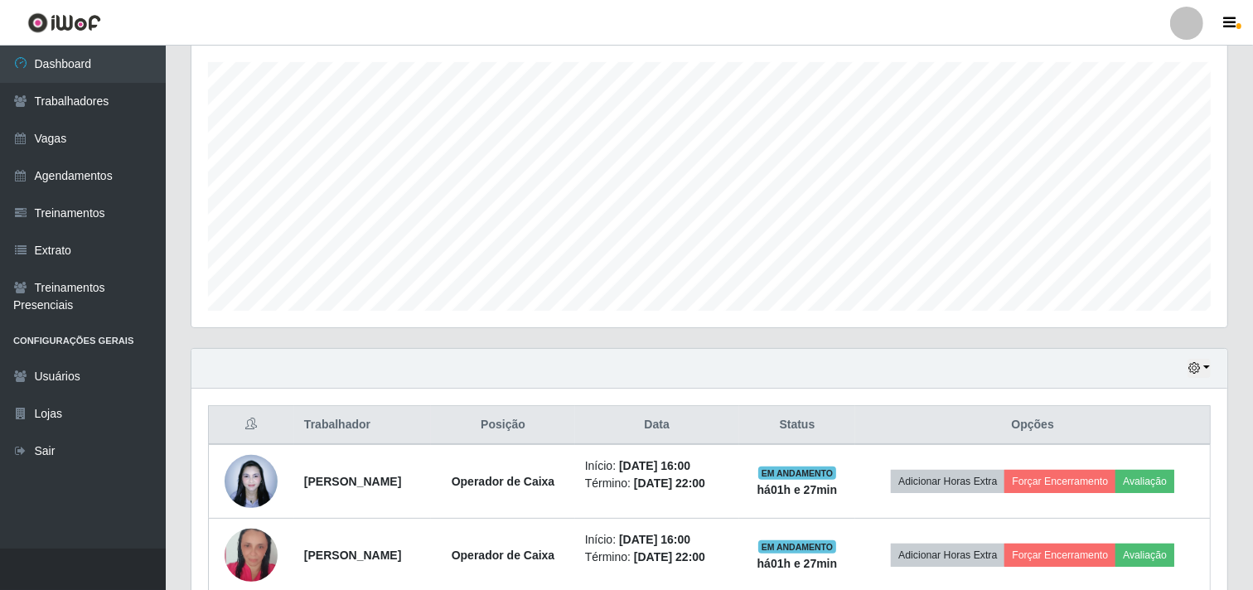
scroll to position [363, 0]
